Goal: Navigation & Orientation: Find specific page/section

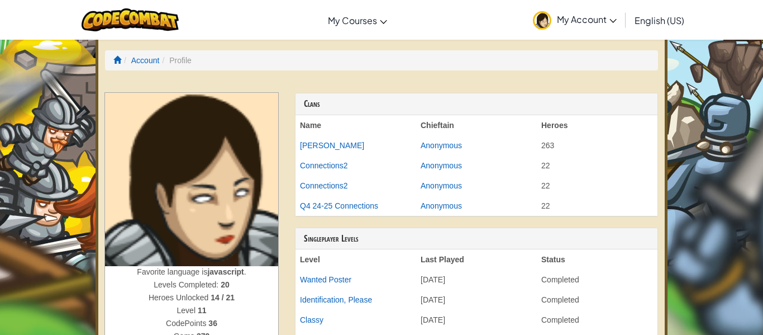
click at [229, 146] on img at bounding box center [191, 179] width 173 height 173
click at [179, 63] on li "Profile" at bounding box center [175, 60] width 32 height 11
click at [231, 165] on img at bounding box center [191, 179] width 173 height 173
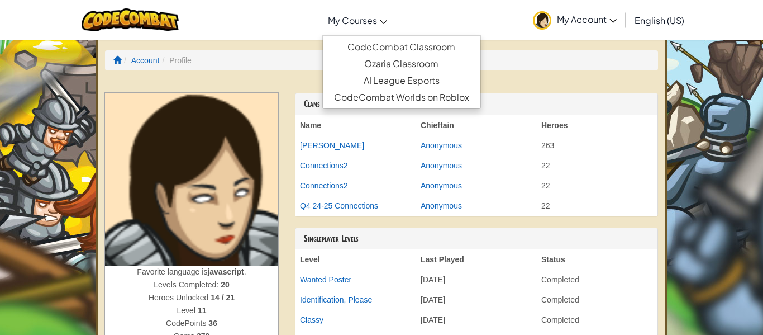
click at [368, 19] on span "My Courses" at bounding box center [352, 21] width 49 height 12
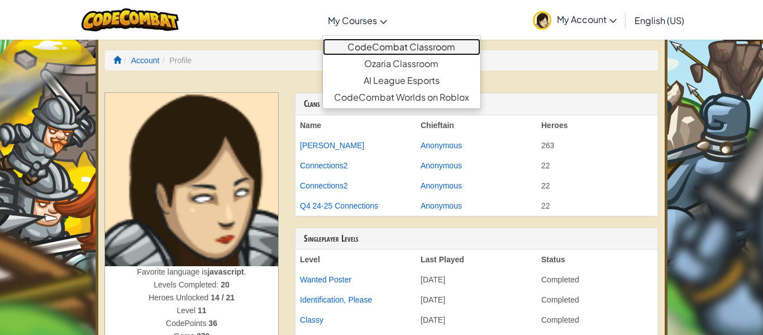
click at [418, 45] on link "CodeCombat Classroom" at bounding box center [402, 47] width 158 height 17
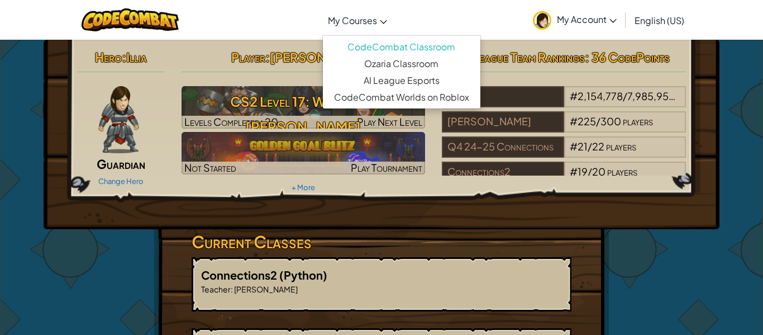
click at [364, 19] on span "My Courses" at bounding box center [352, 21] width 49 height 12
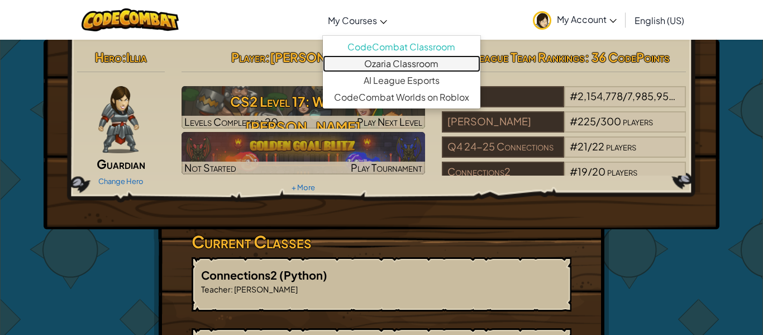
click at [423, 63] on link "Ozaria Classroom" at bounding box center [402, 63] width 158 height 17
